Goal: Task Accomplishment & Management: Manage account settings

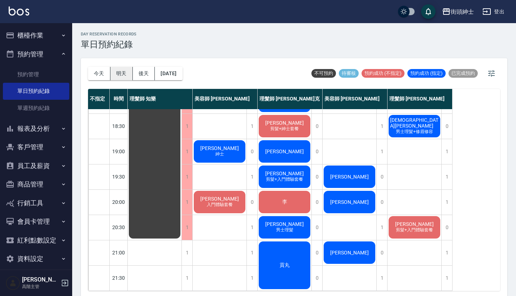
scroll to position [380, 0]
click at [119, 73] on button "明天" at bounding box center [121, 73] width 22 height 13
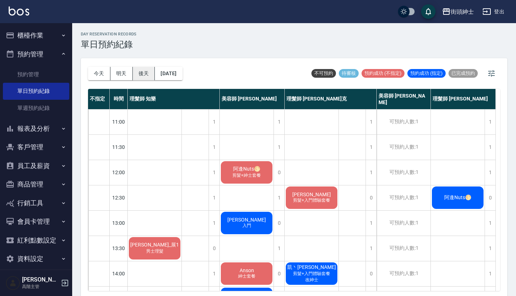
click at [145, 76] on button "後天" at bounding box center [144, 73] width 22 height 13
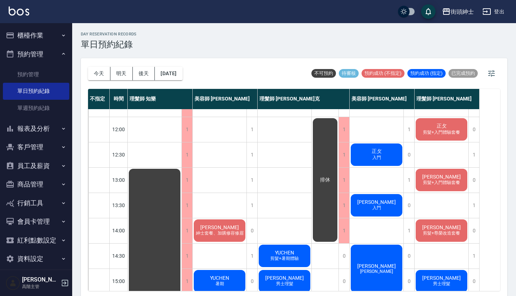
scroll to position [42, 0]
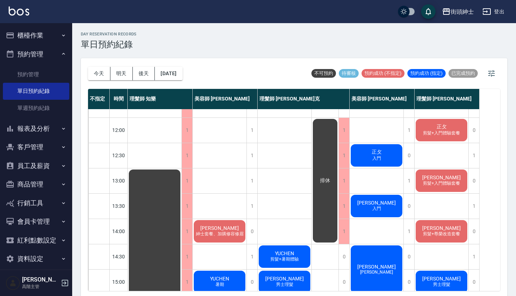
click at [374, 156] on span "入門" at bounding box center [377, 158] width 12 height 6
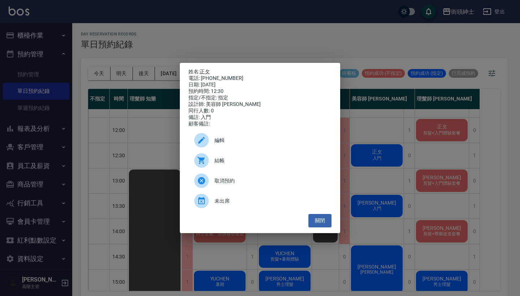
click at [266, 144] on span "編輯" at bounding box center [269, 140] width 111 height 8
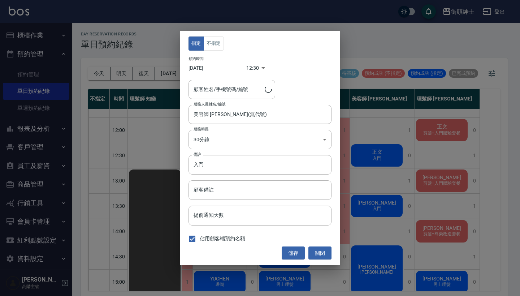
type input "正攵/0923599936"
click at [234, 117] on input "美容師 [PERSON_NAME](無代號)" at bounding box center [255, 114] width 126 height 13
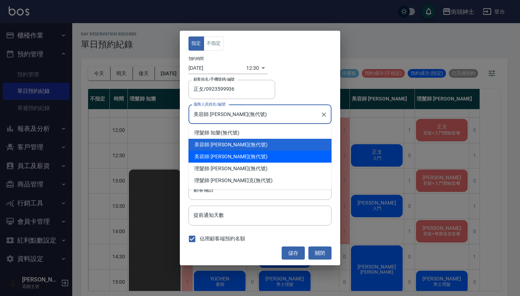
click at [234, 154] on div "美容師 [PERSON_NAME] (無代號)" at bounding box center [259, 157] width 143 height 12
type input "美容師 [PERSON_NAME](無代號)"
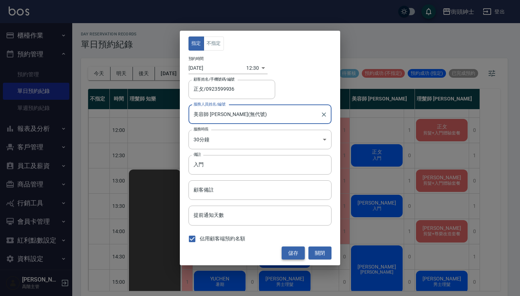
click at [286, 248] on button "儲存" at bounding box center [293, 252] width 23 height 13
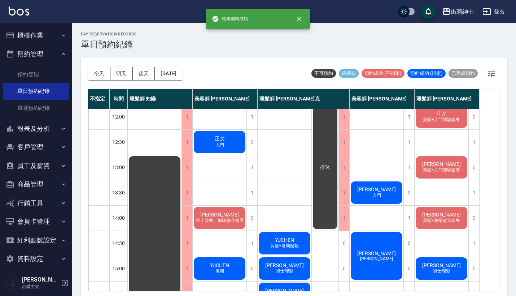
scroll to position [59, 0]
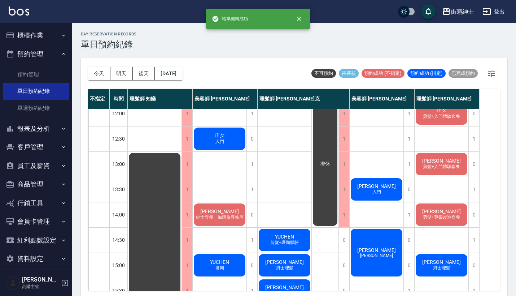
click at [387, 191] on div "[PERSON_NAME]" at bounding box center [377, 189] width 54 height 25
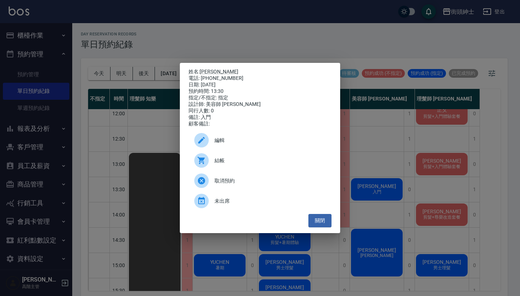
click at [261, 139] on div "編輯" at bounding box center [259, 140] width 143 height 20
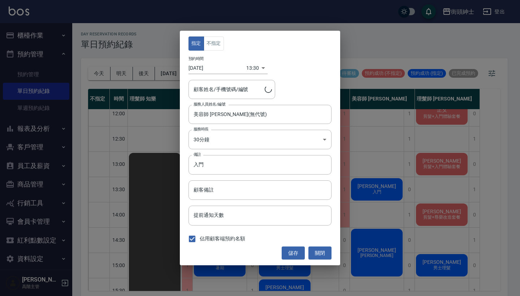
type input "[PERSON_NAME]/0938685970"
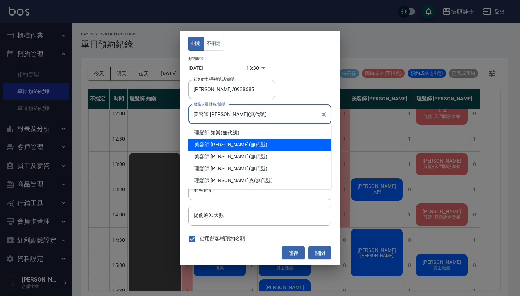
click at [243, 113] on input "美容師 [PERSON_NAME](無代號)" at bounding box center [255, 114] width 126 height 13
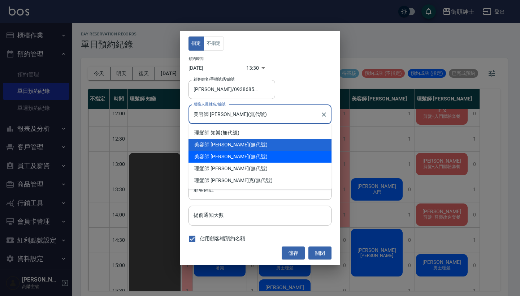
click at [248, 152] on div "美容師 [PERSON_NAME] (無代號)" at bounding box center [259, 157] width 143 height 12
type input "美容師 [PERSON_NAME](無代號)"
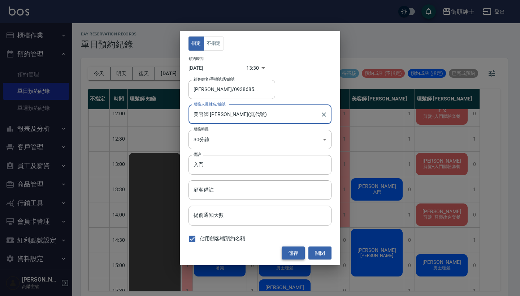
click at [296, 251] on button "儲存" at bounding box center [293, 252] width 23 height 13
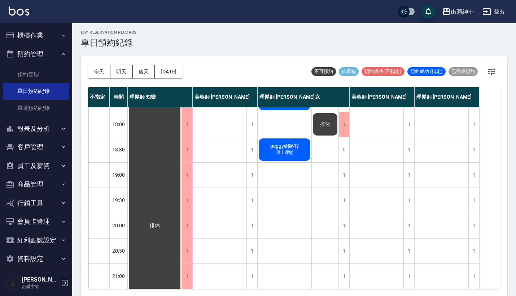
scroll to position [0, 0]
click at [171, 73] on button "[DATE]" at bounding box center [168, 71] width 27 height 13
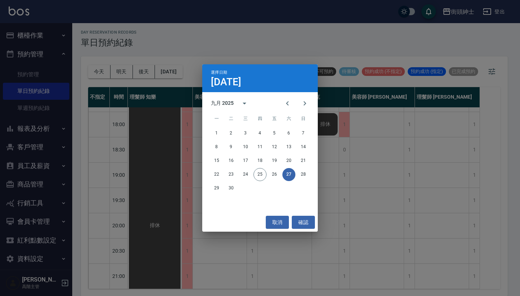
click at [347, 143] on div "選擇日期 [DATE] 九月 2025 一 二 三 四 五 六 日 1 2 3 4 5 6 7 8 9 10 11 12 13 14 15 16 17 18 …" at bounding box center [260, 148] width 520 height 296
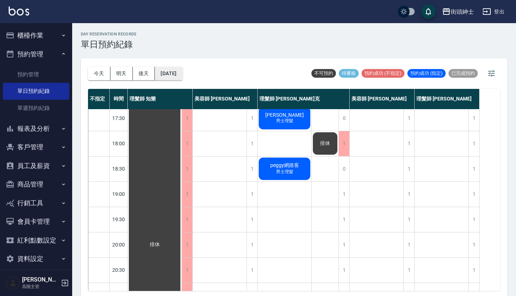
click at [163, 74] on button "[DATE]" at bounding box center [168, 73] width 27 height 13
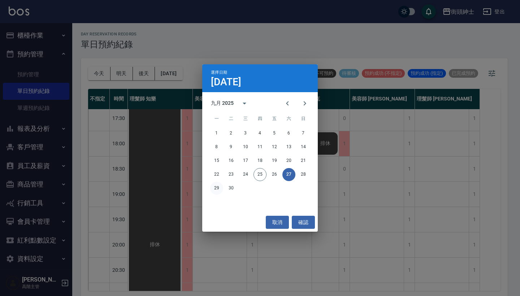
click at [215, 188] on button "29" at bounding box center [216, 188] width 13 height 13
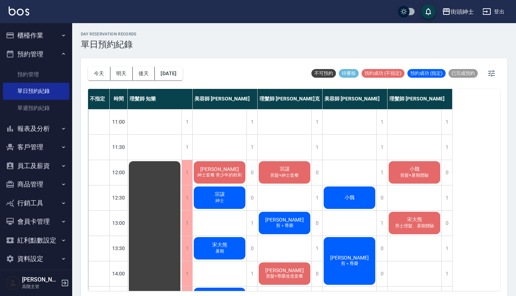
click at [166, 64] on div "[DATE] [DATE] [DATE] [DATE]" at bounding box center [135, 73] width 95 height 31
click at [174, 78] on button "[DATE]" at bounding box center [168, 73] width 27 height 13
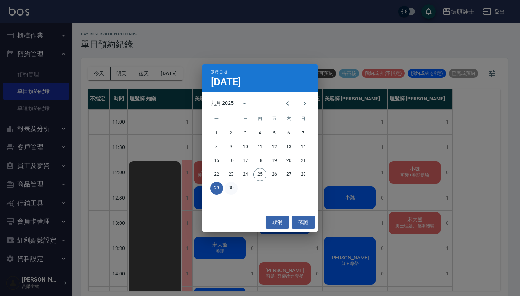
click at [230, 185] on button "30" at bounding box center [231, 188] width 13 height 13
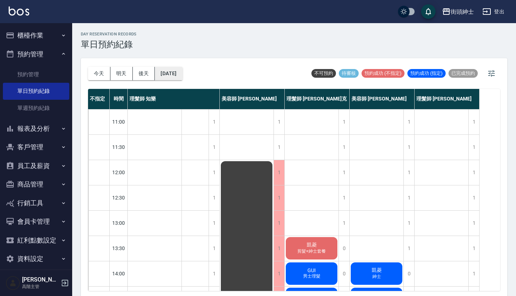
click at [176, 74] on button "[DATE]" at bounding box center [168, 73] width 27 height 13
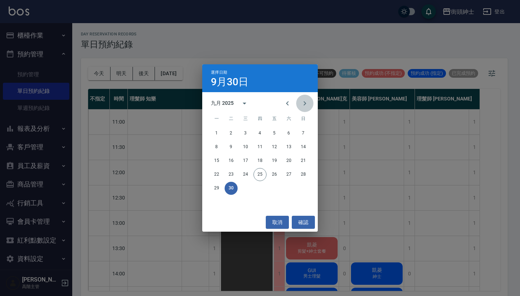
click at [303, 100] on icon "Next month" at bounding box center [304, 103] width 9 height 9
click at [246, 134] on button "1" at bounding box center [245, 133] width 13 height 13
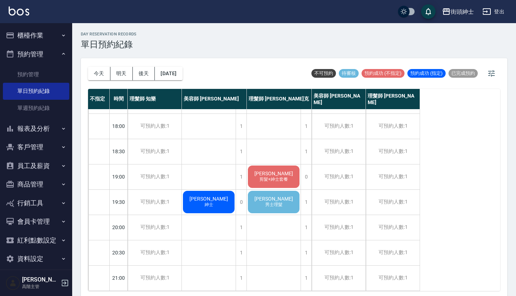
click at [265, 192] on div "[PERSON_NAME] 男士理髮" at bounding box center [274, 202] width 54 height 25
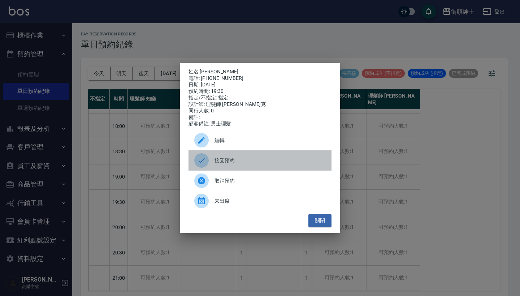
click at [265, 164] on span "接受預約" at bounding box center [269, 161] width 111 height 8
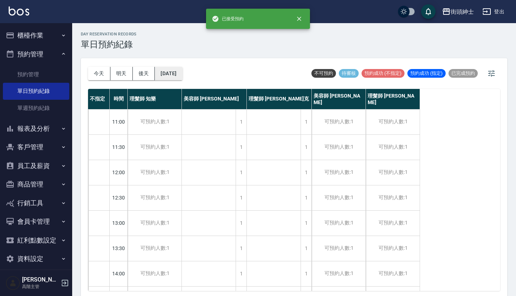
click at [174, 67] on button "[DATE]" at bounding box center [168, 73] width 27 height 13
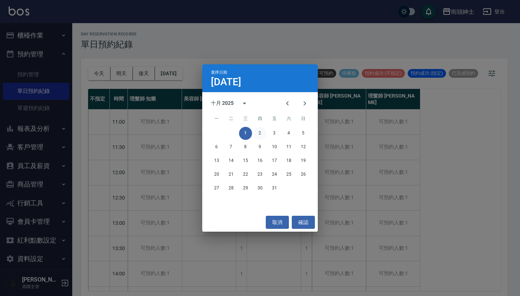
click at [262, 136] on button "2" at bounding box center [259, 133] width 13 height 13
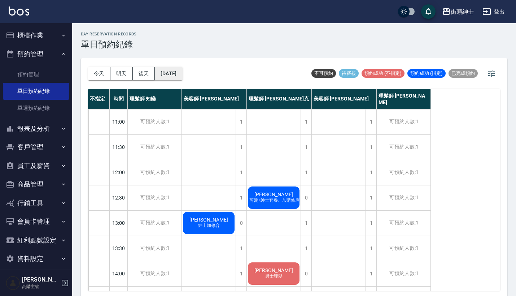
click at [182, 73] on button "[DATE]" at bounding box center [168, 73] width 27 height 13
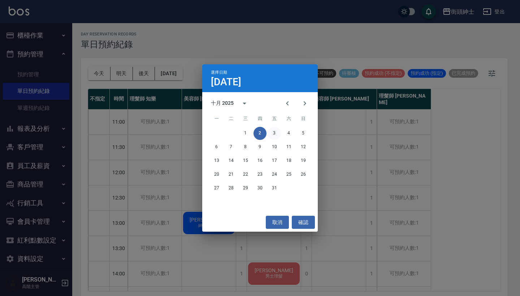
click at [272, 128] on button "3" at bounding box center [274, 133] width 13 height 13
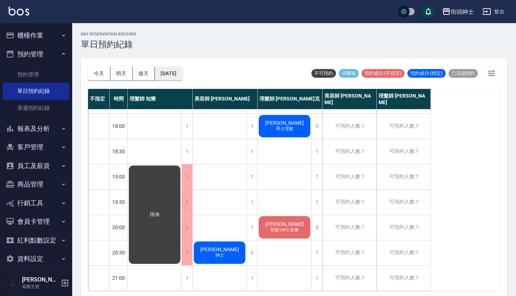
click at [169, 74] on button "[DATE]" at bounding box center [168, 73] width 27 height 13
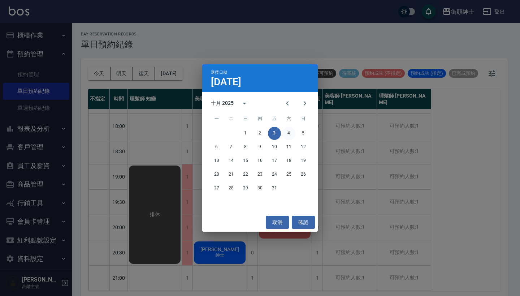
click at [291, 131] on button "4" at bounding box center [288, 133] width 13 height 13
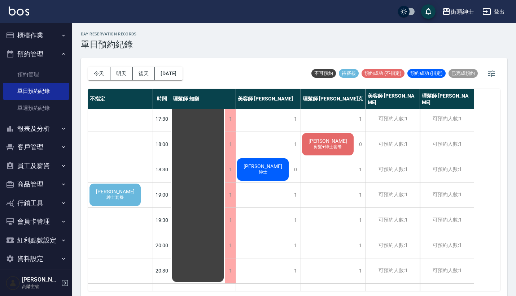
click at [132, 193] on div "[PERSON_NAME]套餐" at bounding box center [114, 194] width 53 height 25
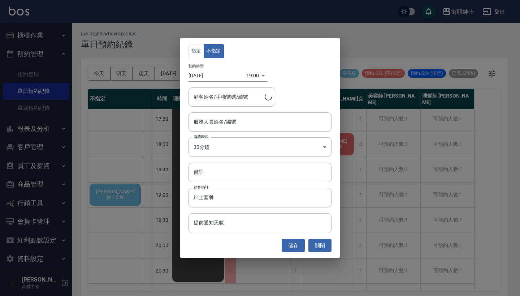
type input "[PERSON_NAME]/0910008587"
click at [226, 121] on input "服務人員姓名/編號" at bounding box center [260, 122] width 136 height 13
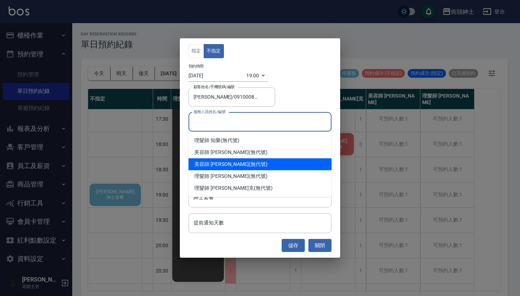
click at [239, 161] on div "美容師 [PERSON_NAME] (無代號)" at bounding box center [259, 164] width 143 height 12
type input "美容師 [PERSON_NAME](無代號)"
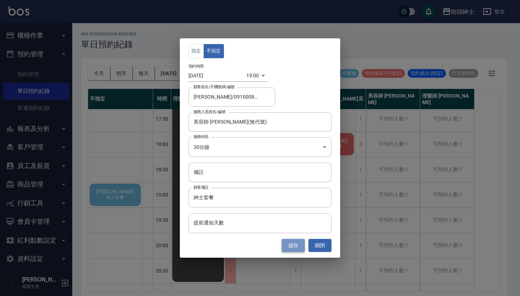
click at [295, 242] on button "儲存" at bounding box center [293, 245] width 23 height 13
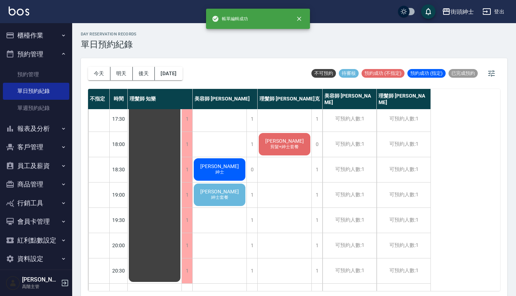
click at [215, 189] on span "[PERSON_NAME]" at bounding box center [220, 191] width 42 height 6
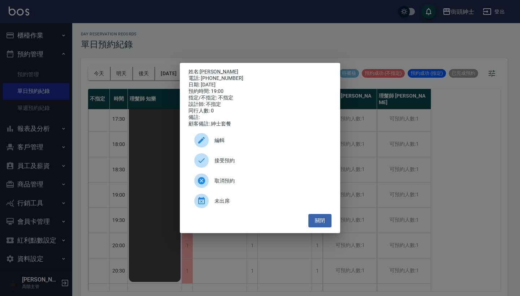
click at [261, 160] on div "接受預約" at bounding box center [259, 160] width 143 height 20
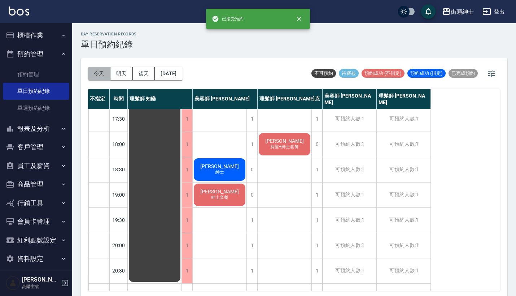
click at [105, 71] on button "今天" at bounding box center [99, 73] width 22 height 13
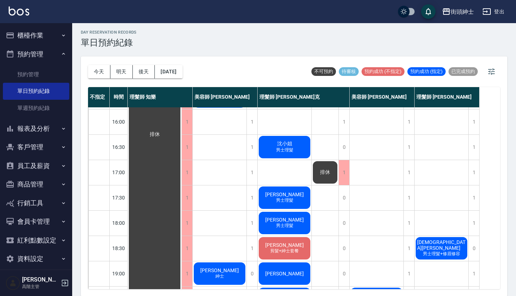
scroll to position [248, 0]
